Goal: Task Accomplishment & Management: Use online tool/utility

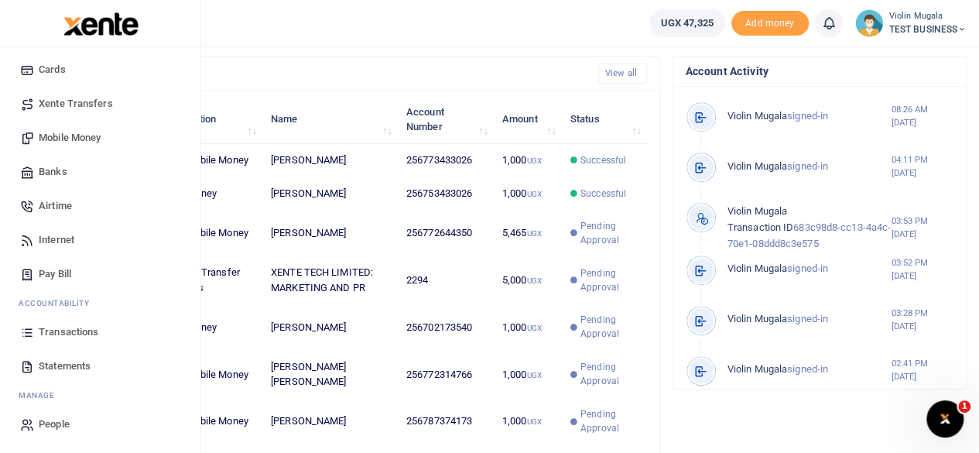
scroll to position [475, 0]
click at [60, 334] on span "Transactions" at bounding box center [69, 331] width 60 height 15
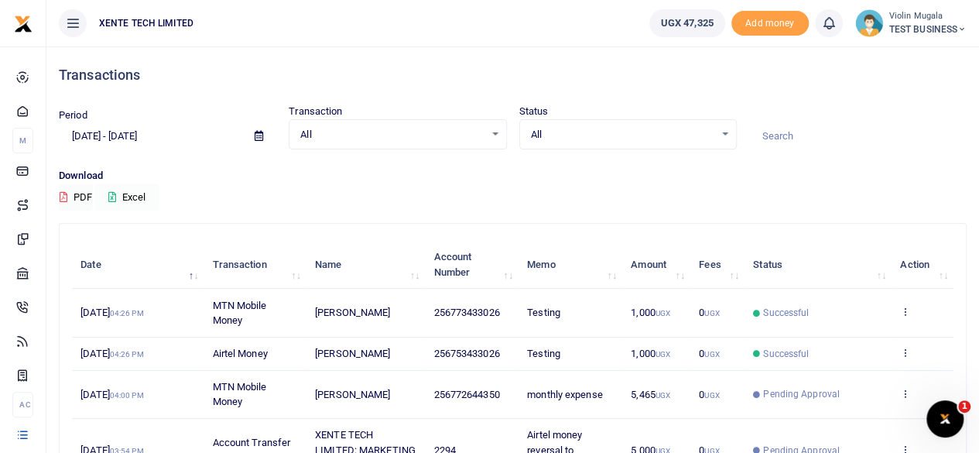
click at [144, 204] on button "Excel" at bounding box center [126, 197] width 63 height 26
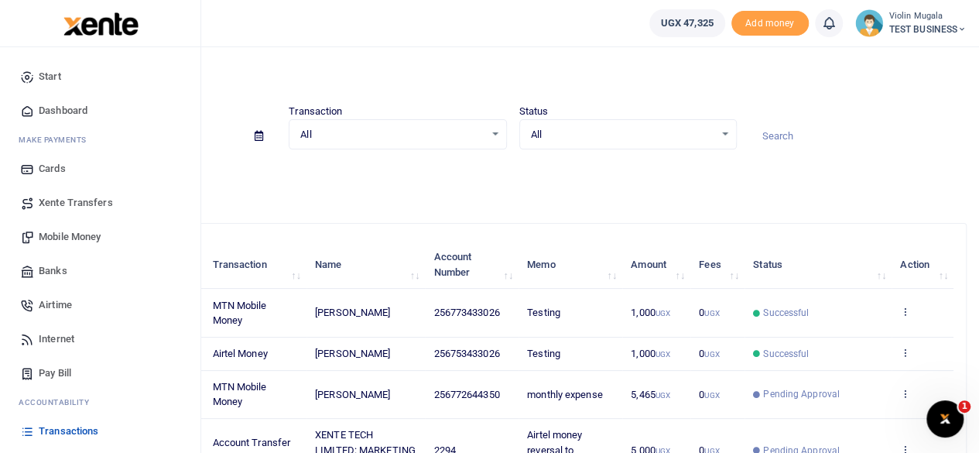
scroll to position [99, 0]
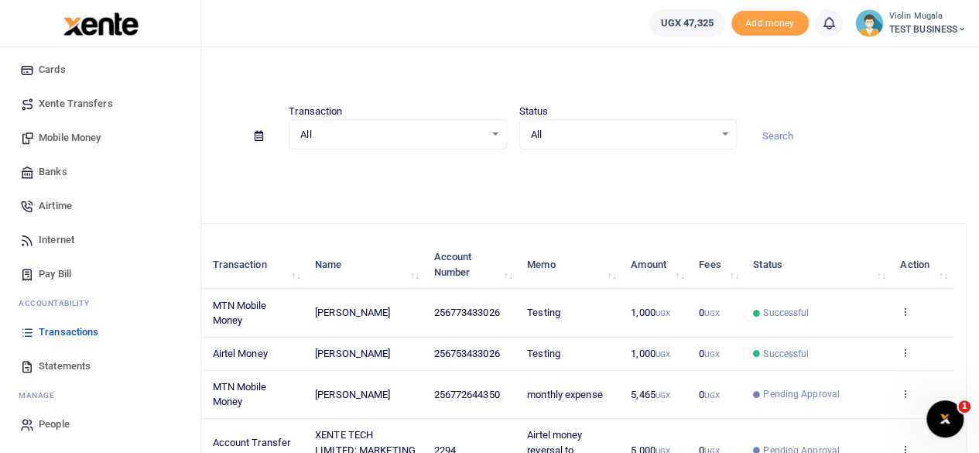
click at [74, 331] on span "Transactions" at bounding box center [69, 331] width 60 height 15
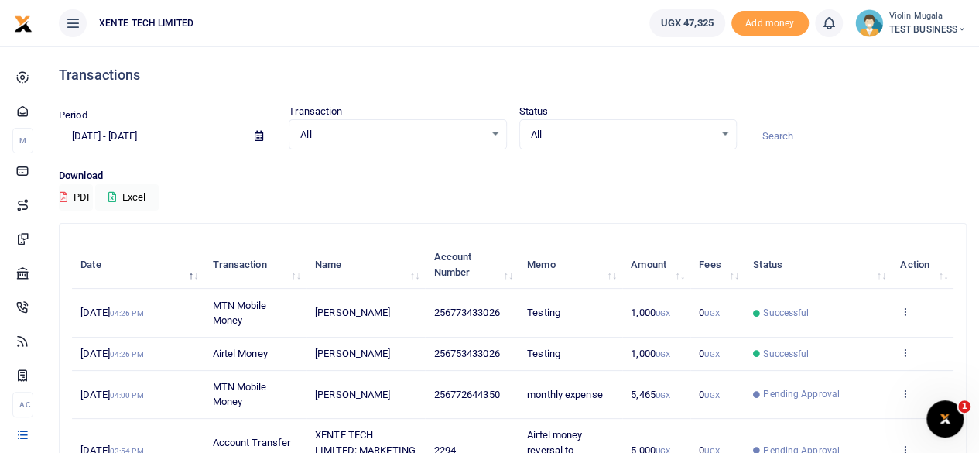
click at [417, 343] on td "[PERSON_NAME]" at bounding box center [366, 354] width 118 height 33
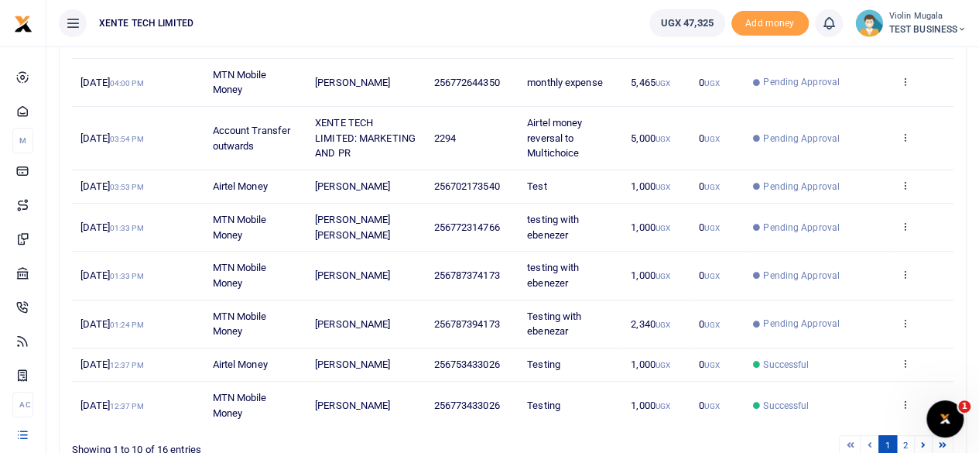
scroll to position [313, 0]
